Goal: Find contact information

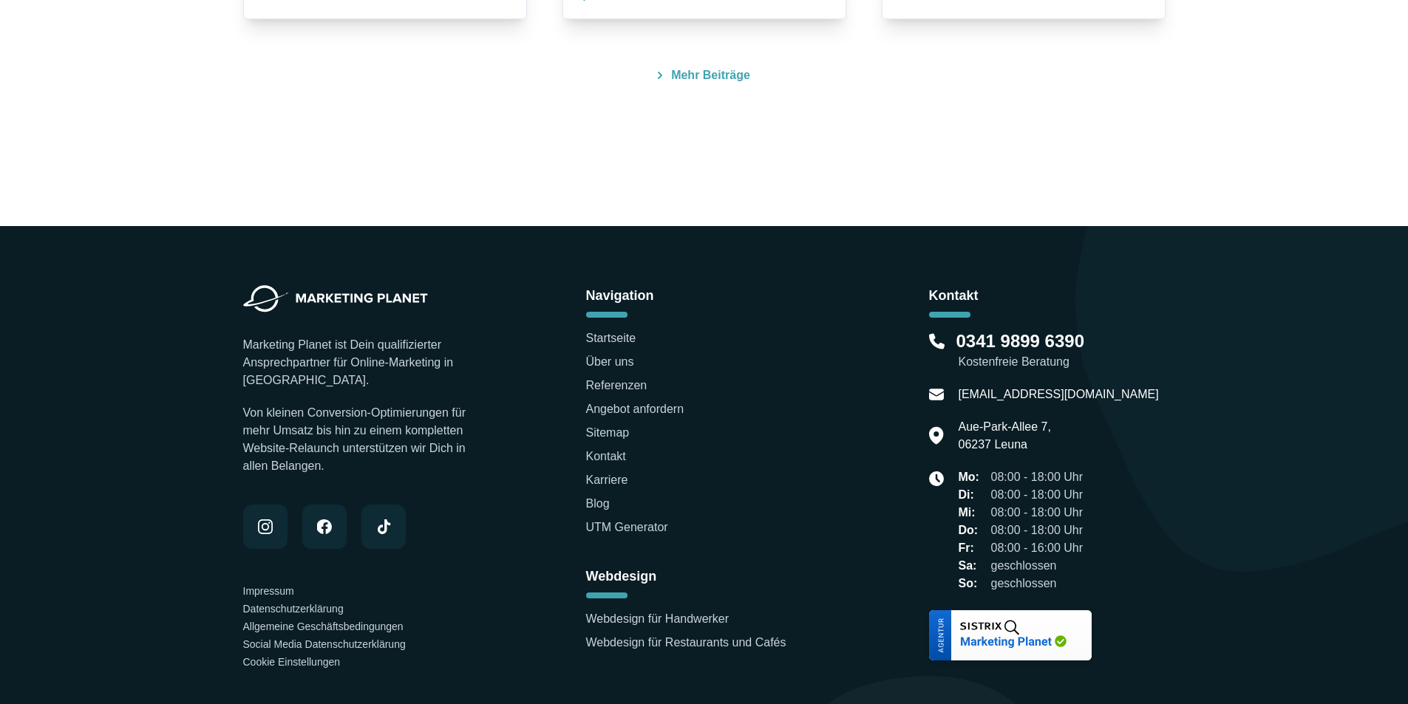
scroll to position [4712, 0]
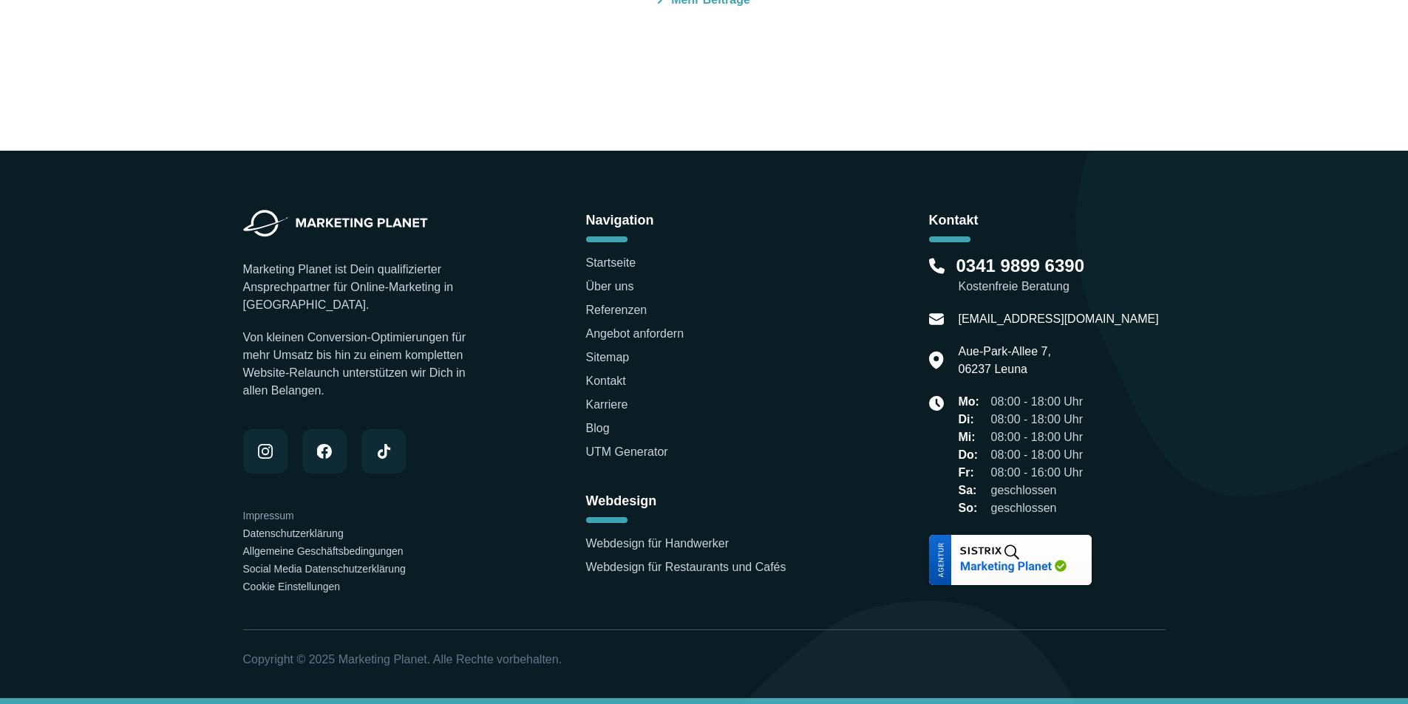
click at [249, 514] on link "Impressum" at bounding box center [268, 516] width 51 height 12
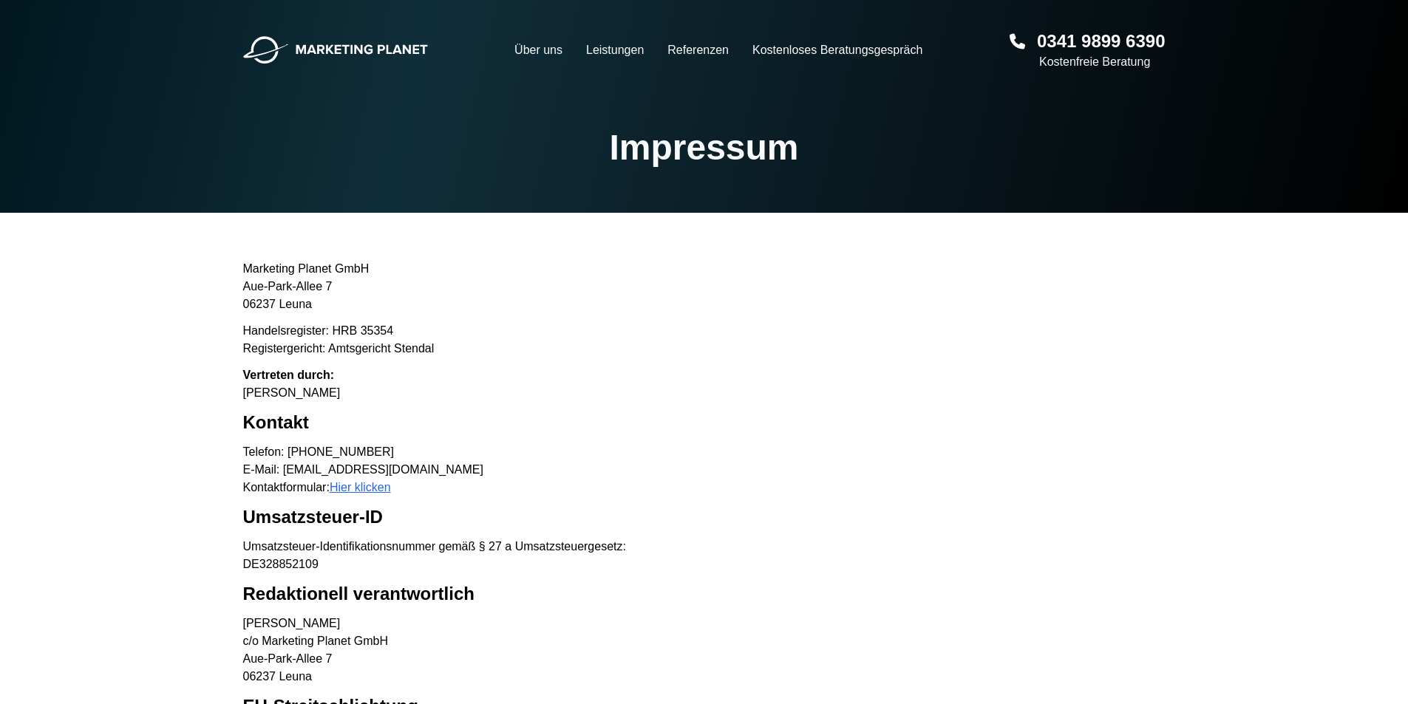
drag, startPoint x: 233, startPoint y: 391, endPoint x: 391, endPoint y: 389, distance: 157.4
click at [391, 389] on main "Marketing Planet GmbH [GEOGRAPHIC_DATA]-Allee 7 06237 Leuna Handelsregister: HR…" at bounding box center [704, 619] width 946 height 718
copy p "[PERSON_NAME]"
drag, startPoint x: 321, startPoint y: 465, endPoint x: 460, endPoint y: 465, distance: 138.9
click at [460, 465] on p "Telefon: [PHONE_NUMBER] E-Mail: [EMAIL_ADDRESS][DOMAIN_NAME] Kontaktformular: H…" at bounding box center [704, 469] width 922 height 53
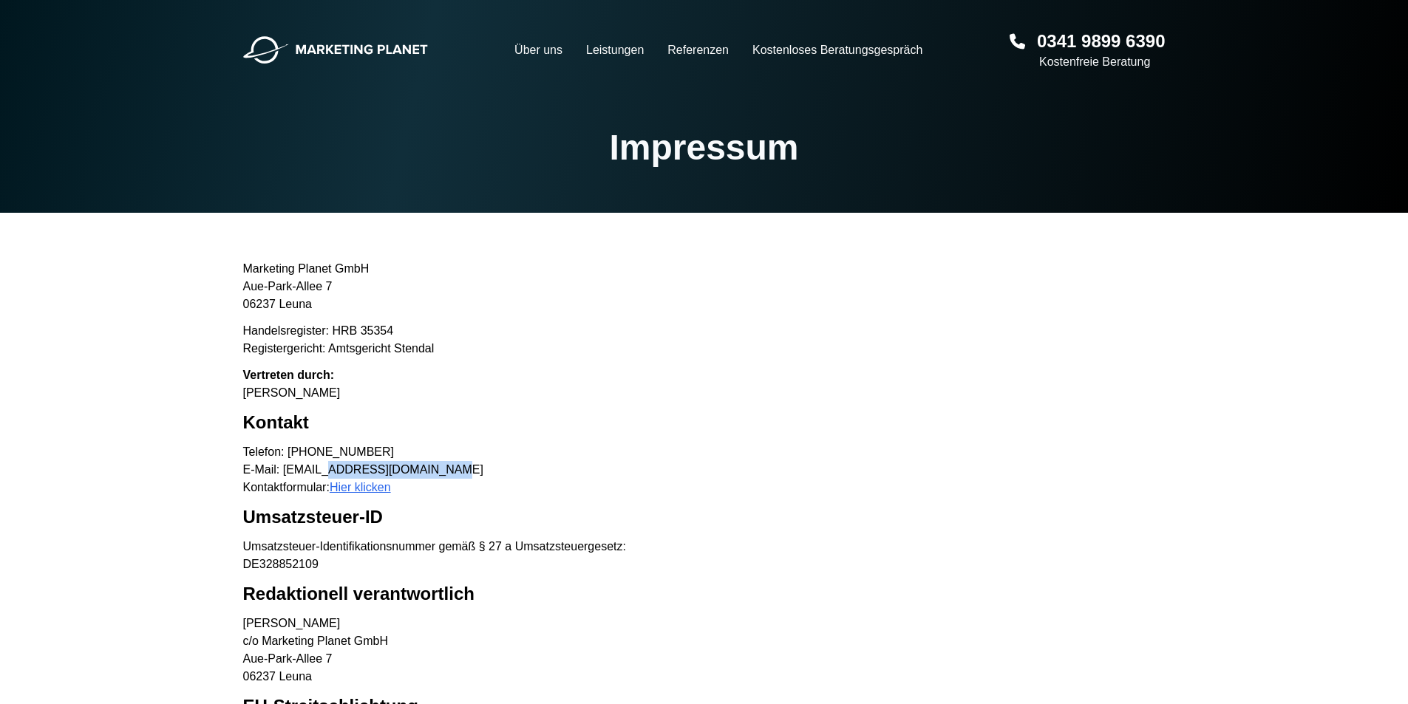
copy p "[DOMAIN_NAME]"
